Goal: Information Seeking & Learning: Learn about a topic

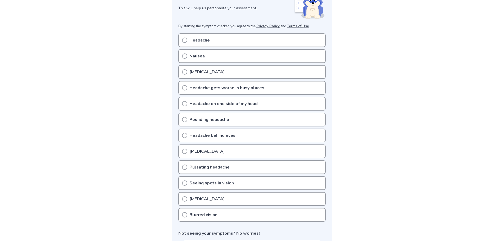
scroll to position [106, 0]
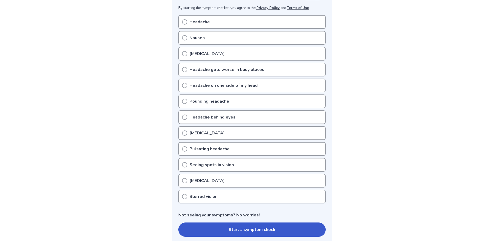
click at [229, 184] on div "[MEDICAL_DATA]" at bounding box center [251, 181] width 147 height 14
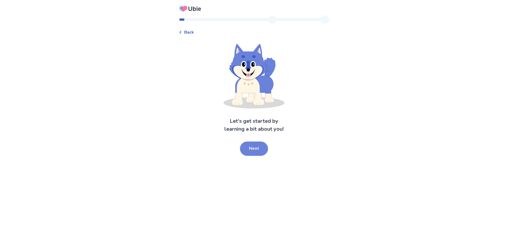
click at [258, 146] on button "Next" at bounding box center [254, 148] width 28 height 14
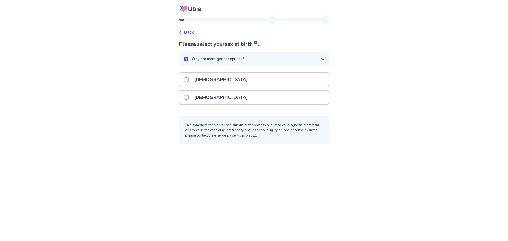
click at [226, 103] on div "[DEMOGRAPHIC_DATA]" at bounding box center [253, 97] width 149 height 13
